Goal: Check status: Check status

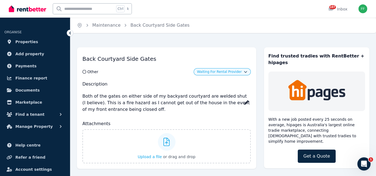
scroll to position [2, 0]
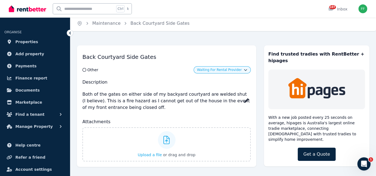
click at [217, 111] on p "Both of the gates on either side of my backyard courtyard are welded shut (I be…" at bounding box center [166, 101] width 168 height 24
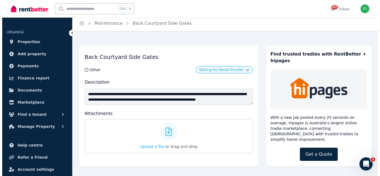
scroll to position [0, 0]
